Goal: Task Accomplishment & Management: Complete application form

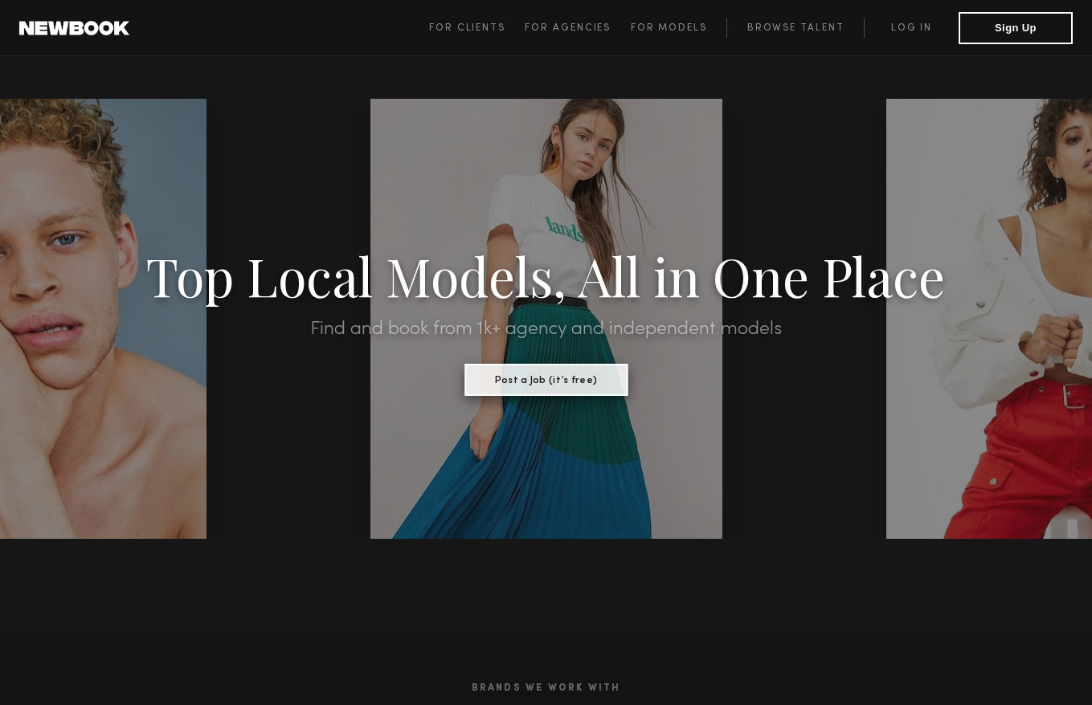
click at [557, 381] on button "Post a Job (it’s free)" at bounding box center [545, 380] width 163 height 32
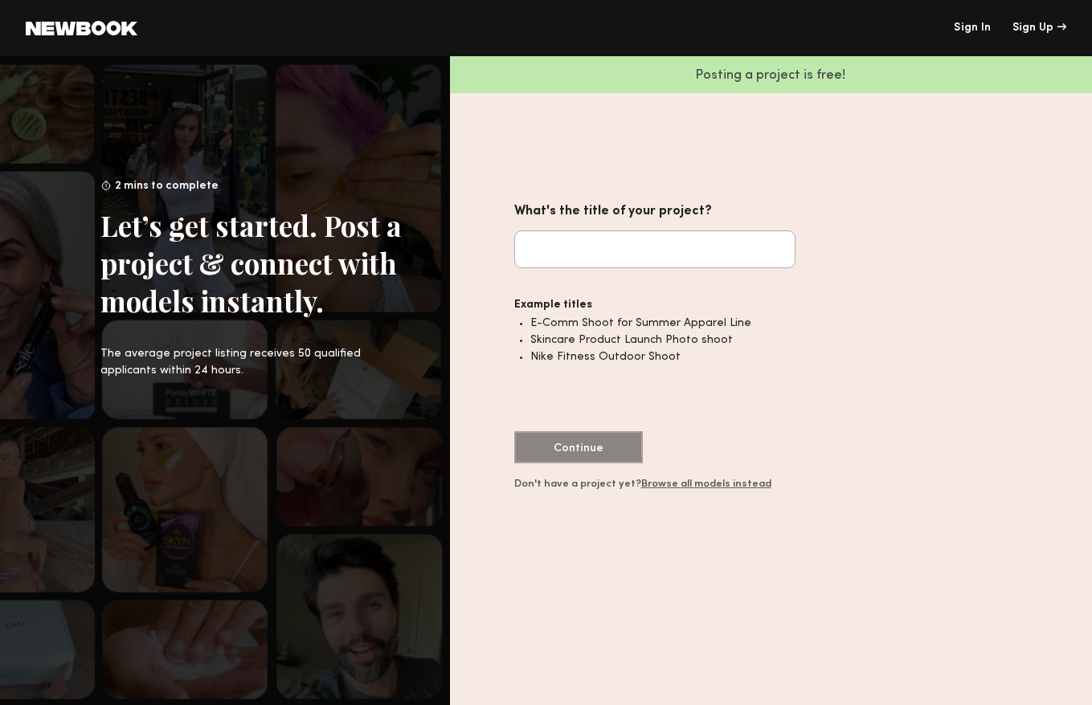
click at [571, 263] on input "What's the title of your project?" at bounding box center [654, 250] width 281 height 38
drag, startPoint x: 208, startPoint y: 224, endPoint x: 329, endPoint y: 329, distance: 160.0
click at [329, 329] on div "2 mins to complete Let’s get started. Post a project & connect with models inst…" at bounding box center [250, 278] width 301 height 202
drag, startPoint x: 186, startPoint y: 353, endPoint x: 341, endPoint y: 367, distance: 154.8
click at [351, 358] on div "The average project listing receives 50 qualified applicants within 24 hours." at bounding box center [250, 362] width 301 height 34
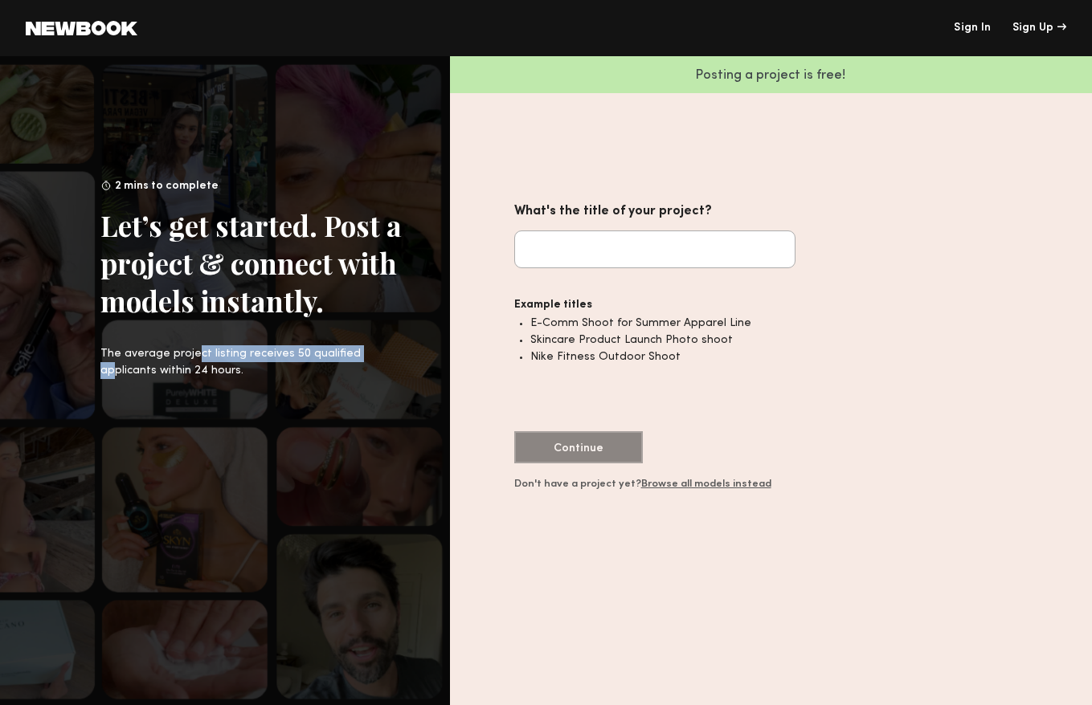
click at [77, 20] on header "Sign In Sign Up" at bounding box center [546, 28] width 1092 height 56
click at [107, 38] on header "Sign In Sign Up" at bounding box center [546, 28] width 1092 height 56
click at [120, 22] on common-icon at bounding box center [82, 28] width 112 height 14
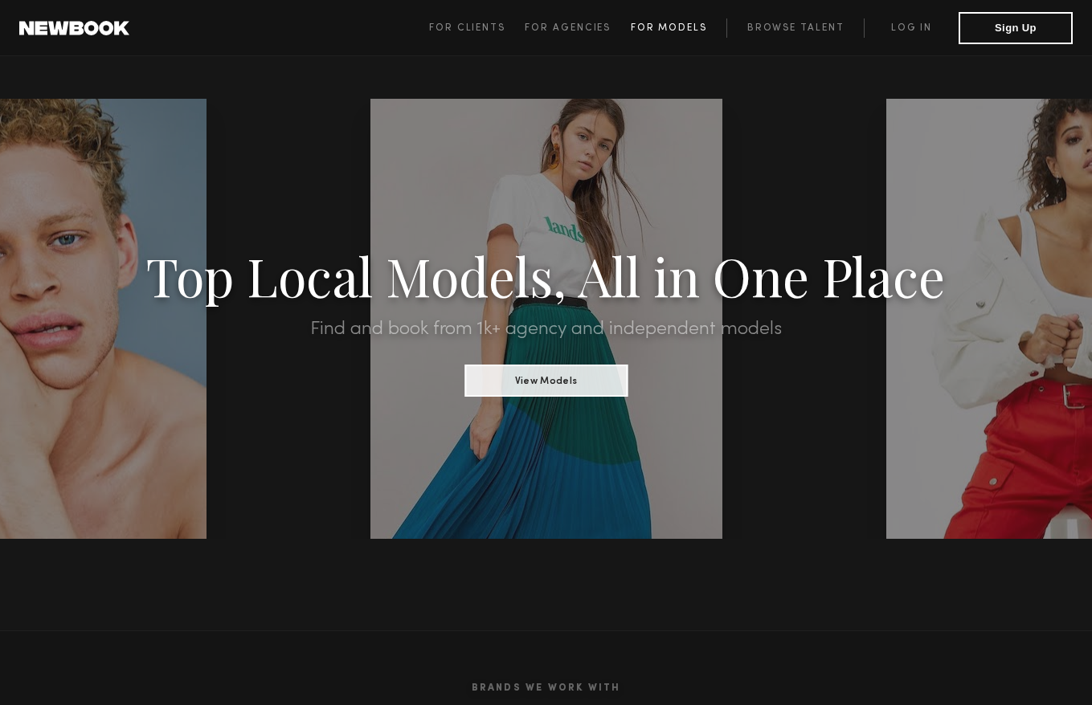
click at [697, 27] on span "For Models" at bounding box center [669, 28] width 76 height 10
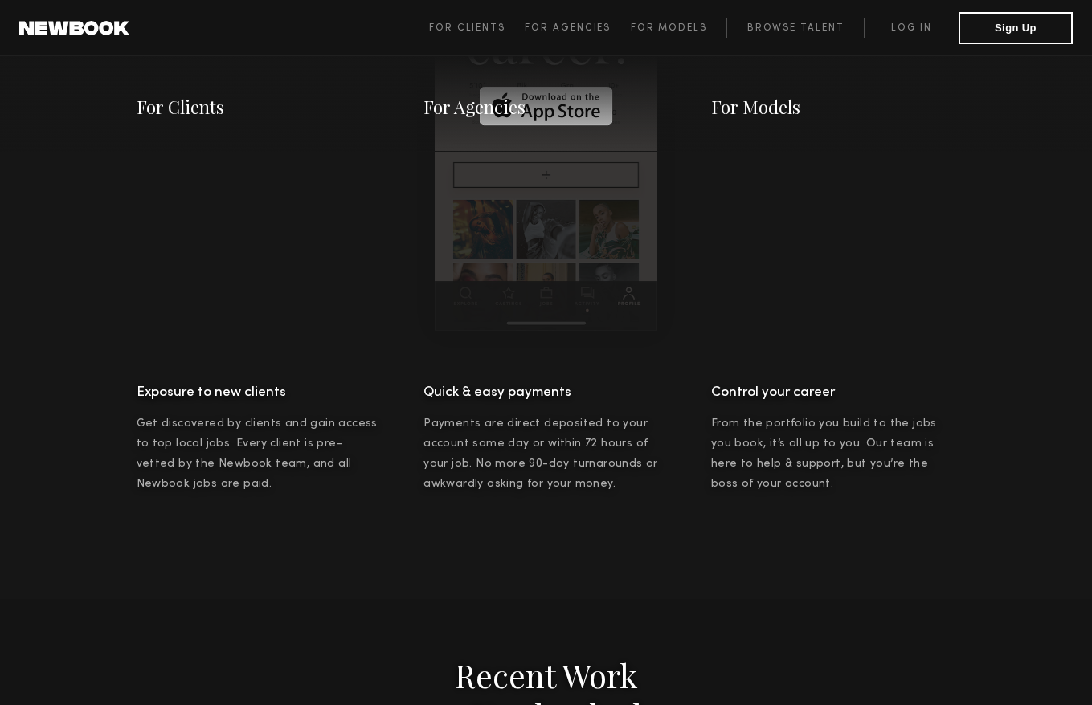
scroll to position [2705, 0]
